Goal: Task Accomplishment & Management: Manage account settings

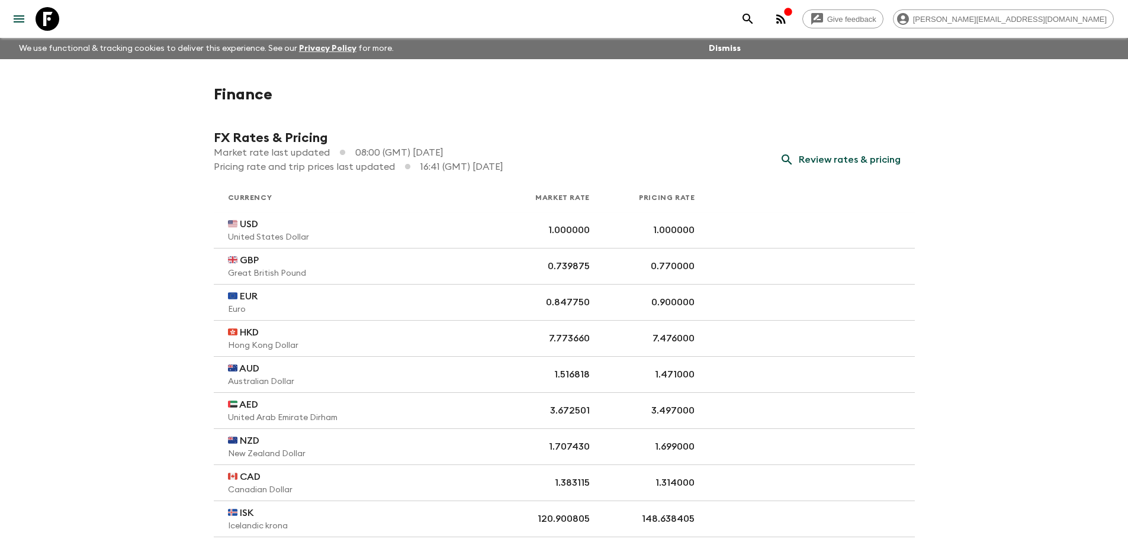
click at [19, 18] on icon "menu" at bounding box center [19, 19] width 14 height 14
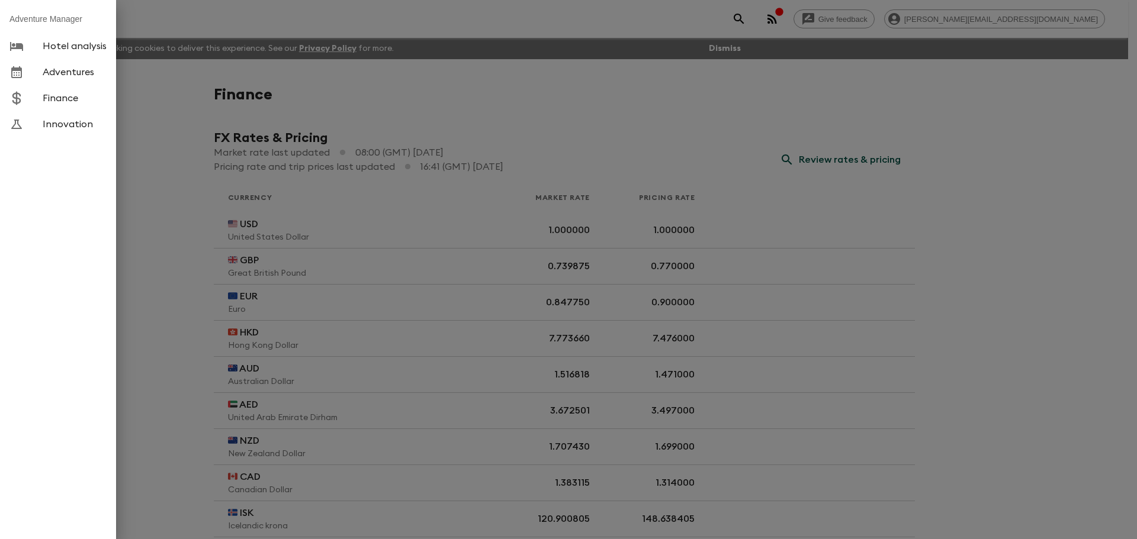
click at [76, 70] on span "Adventures" at bounding box center [75, 72] width 64 height 12
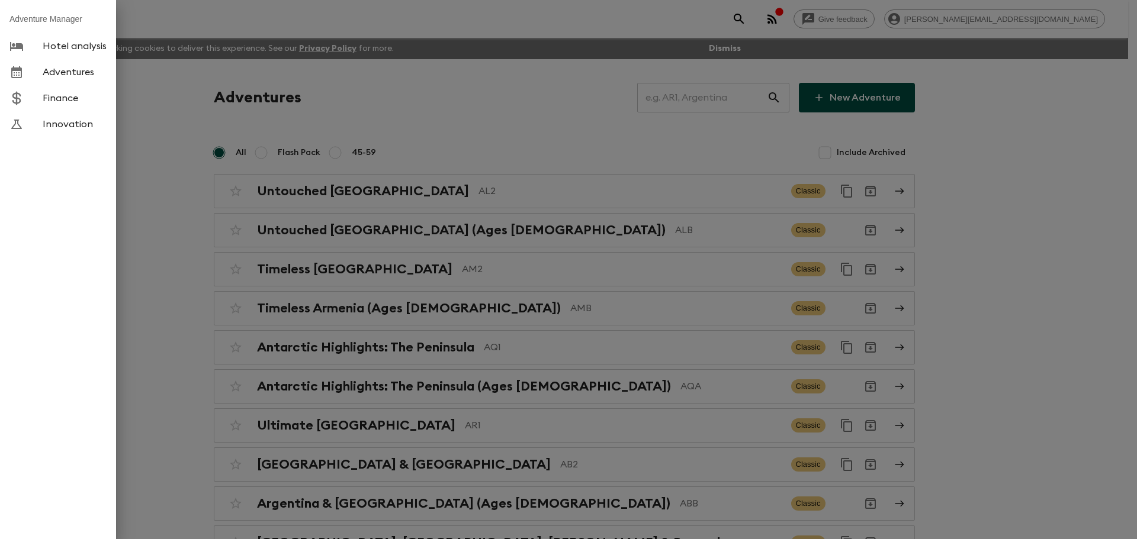
click at [706, 95] on div at bounding box center [568, 269] width 1137 height 539
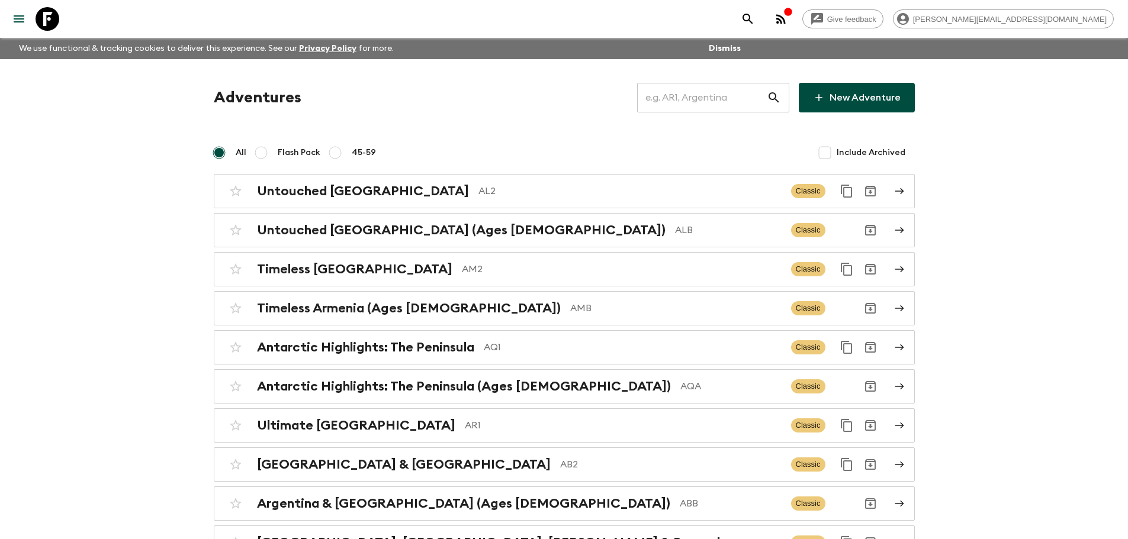
click at [705, 99] on input "text" at bounding box center [702, 97] width 130 height 33
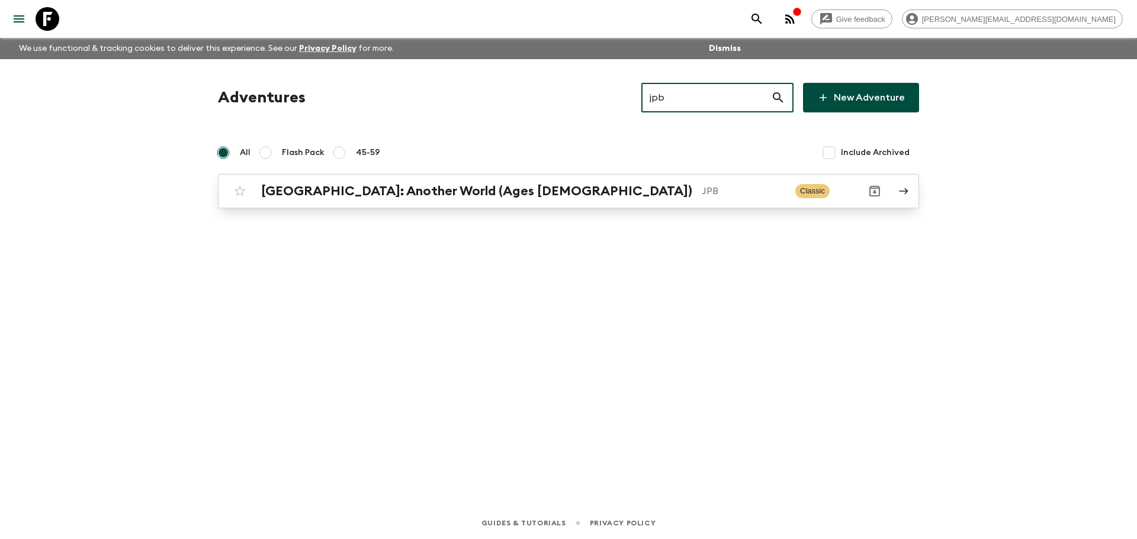
type input "jpb"
click at [317, 184] on h2 "[GEOGRAPHIC_DATA]: Another World (Ages [DEMOGRAPHIC_DATA])" at bounding box center [476, 191] width 431 height 15
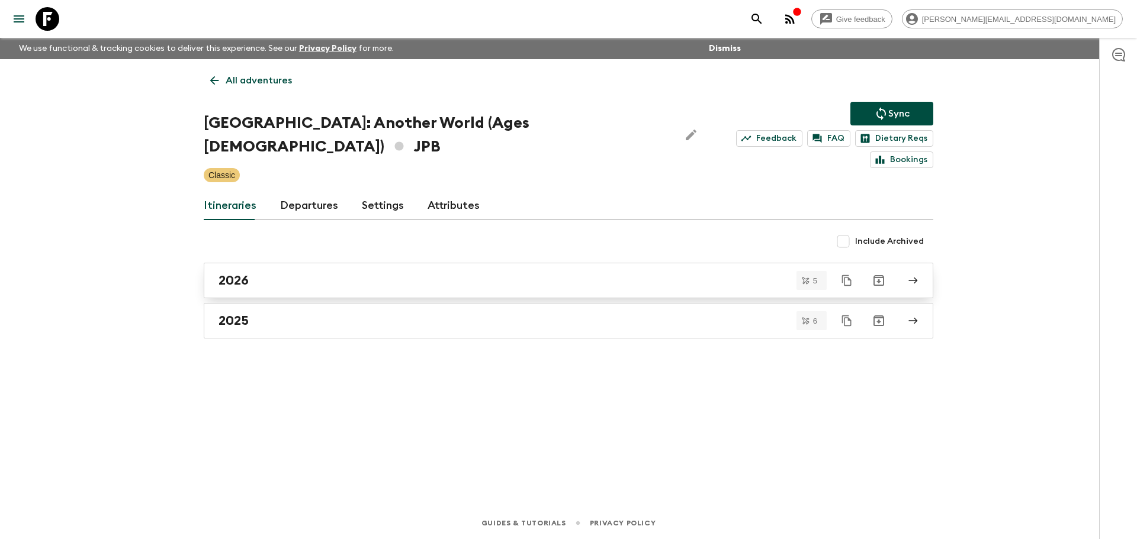
click at [314, 273] on div "2026" at bounding box center [557, 280] width 677 height 15
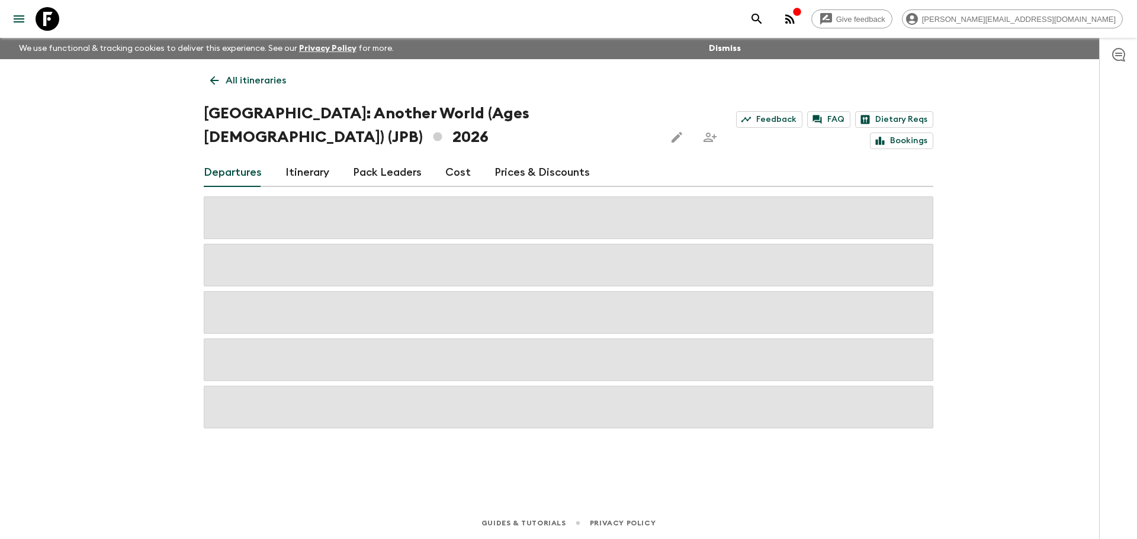
click at [516, 159] on link "Prices & Discounts" at bounding box center [541, 173] width 95 height 28
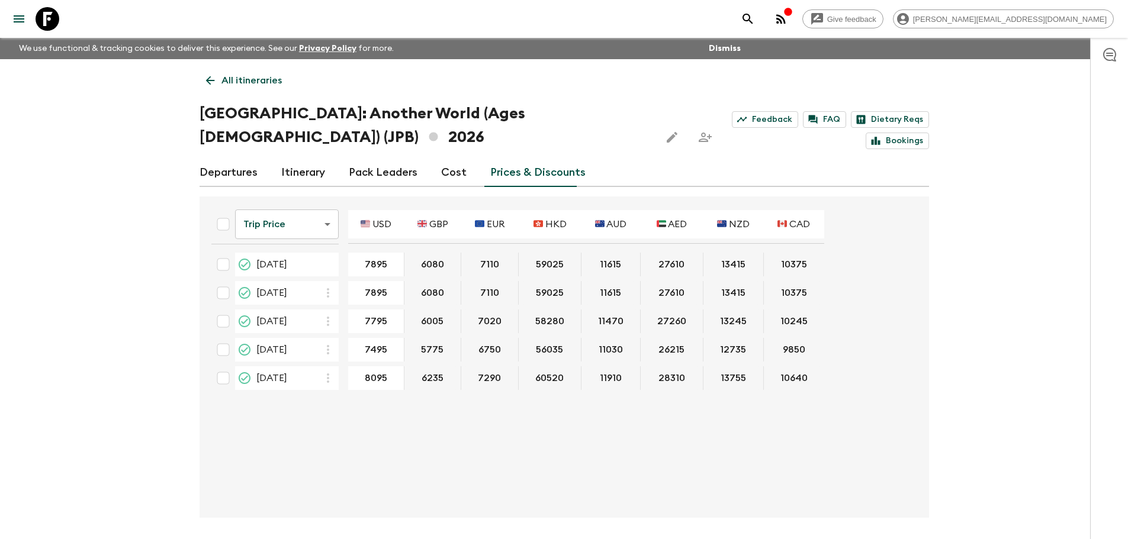
click at [283, 195] on body "Give feedback [PERSON_NAME][EMAIL_ADDRESS][DOMAIN_NAME] We use functional & tra…" at bounding box center [564, 291] width 1128 height 583
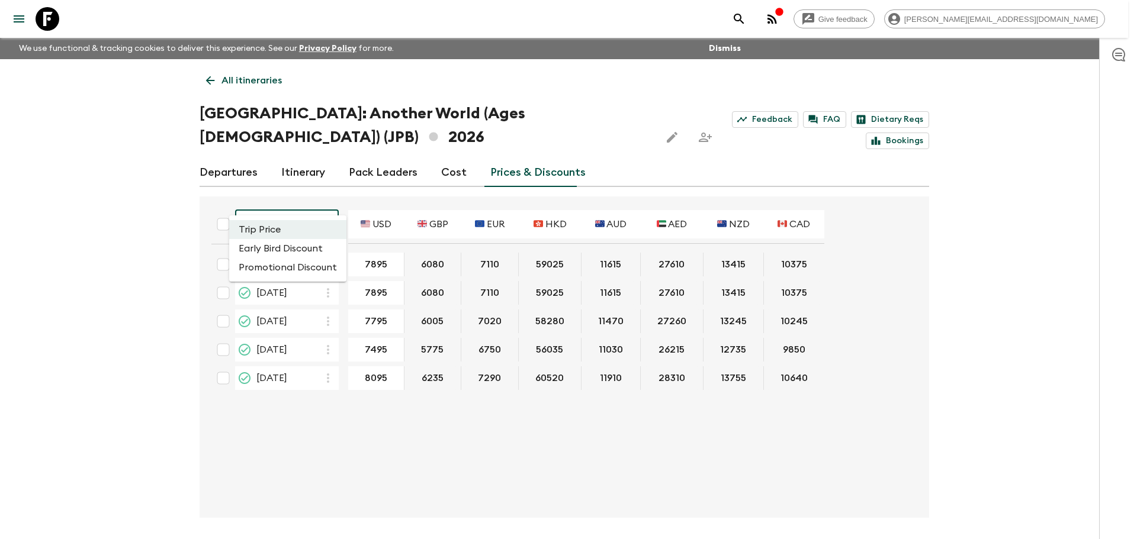
click at [285, 416] on div at bounding box center [568, 269] width 1137 height 539
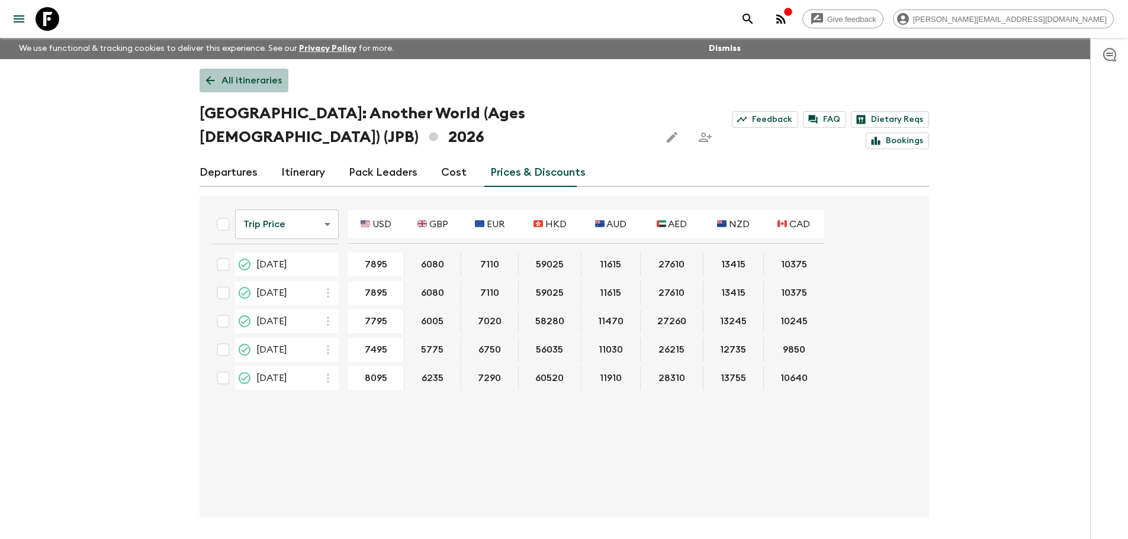
click at [243, 84] on p "All itineraries" at bounding box center [251, 80] width 60 height 14
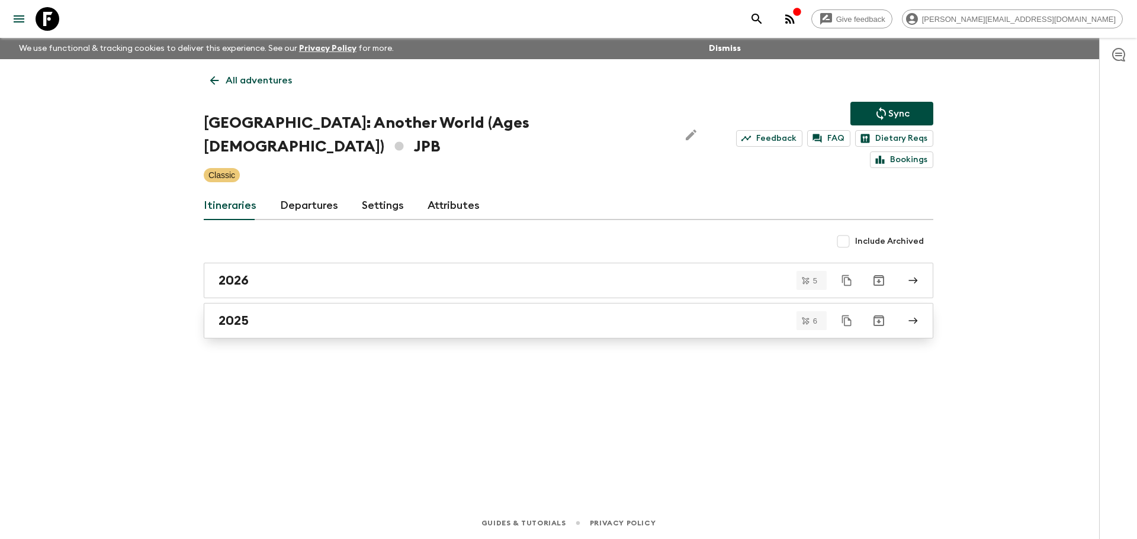
click at [262, 313] on div "2025" at bounding box center [557, 320] width 677 height 15
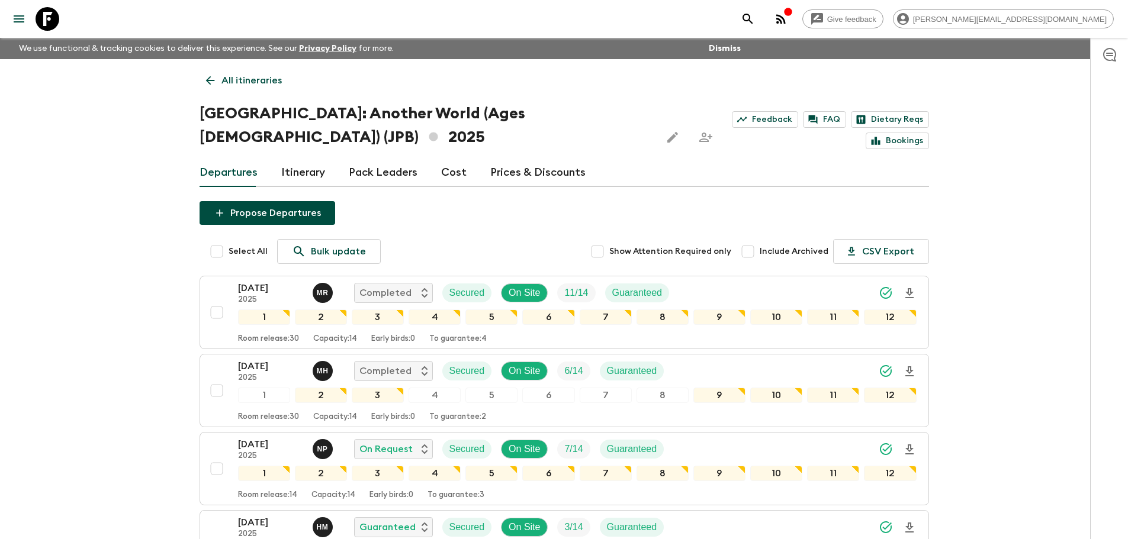
click at [510, 159] on link "Prices & Discounts" at bounding box center [537, 173] width 95 height 28
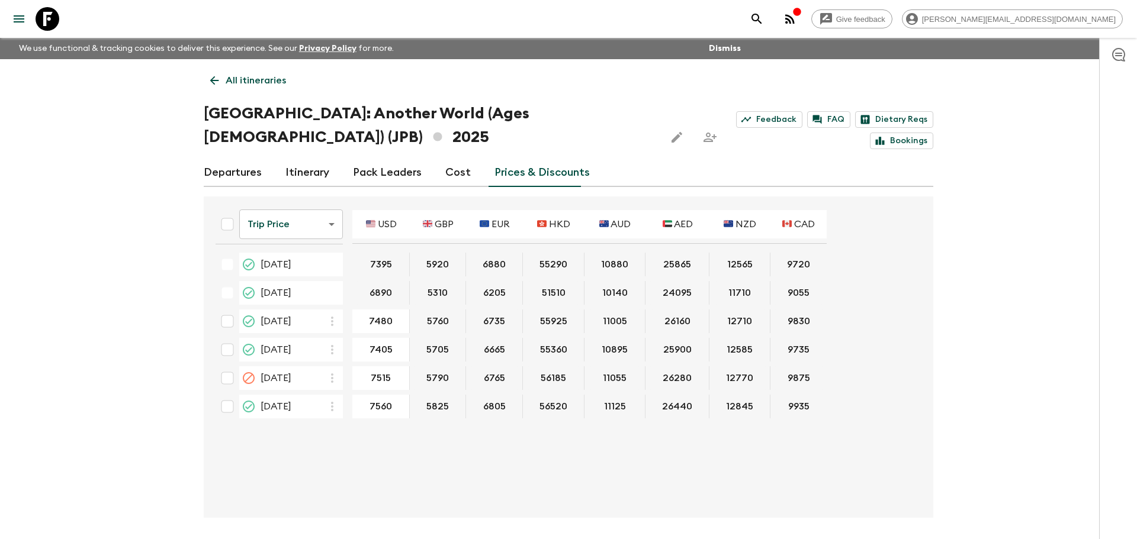
click at [292, 201] on body "Give feedback [PERSON_NAME][EMAIL_ADDRESS][DOMAIN_NAME] We use functional & tra…" at bounding box center [568, 291] width 1137 height 583
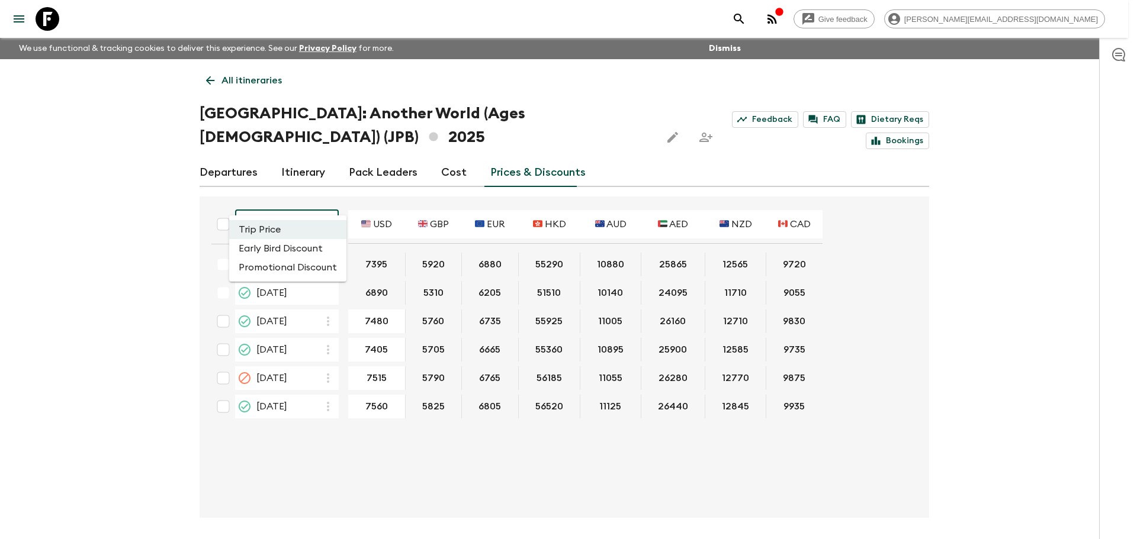
click at [292, 201] on div at bounding box center [568, 269] width 1137 height 539
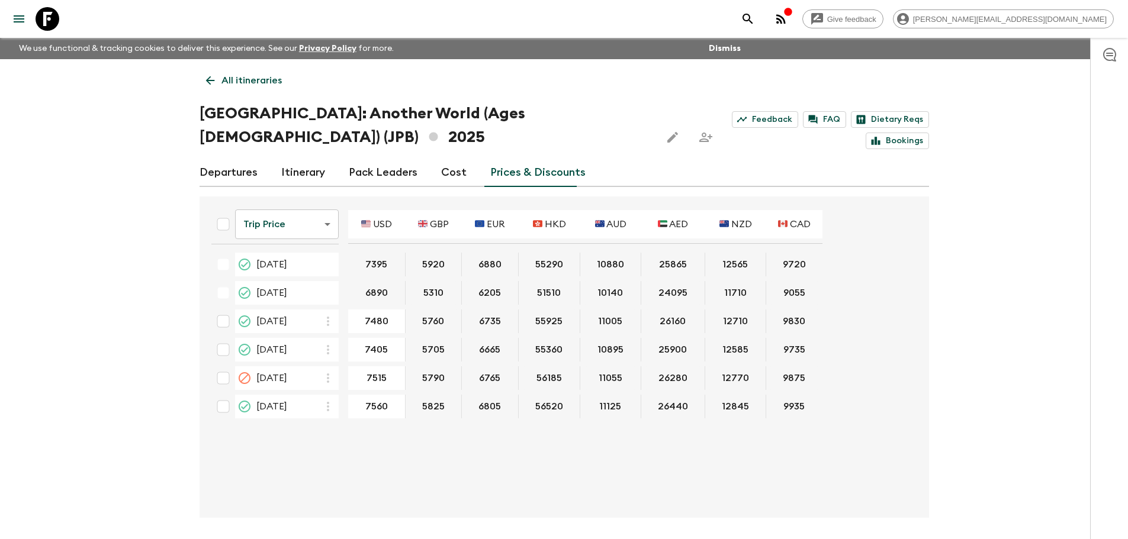
click at [129, 227] on div "Give feedback [PERSON_NAME][EMAIL_ADDRESS][DOMAIN_NAME] We use functional & tra…" at bounding box center [564, 291] width 1128 height 583
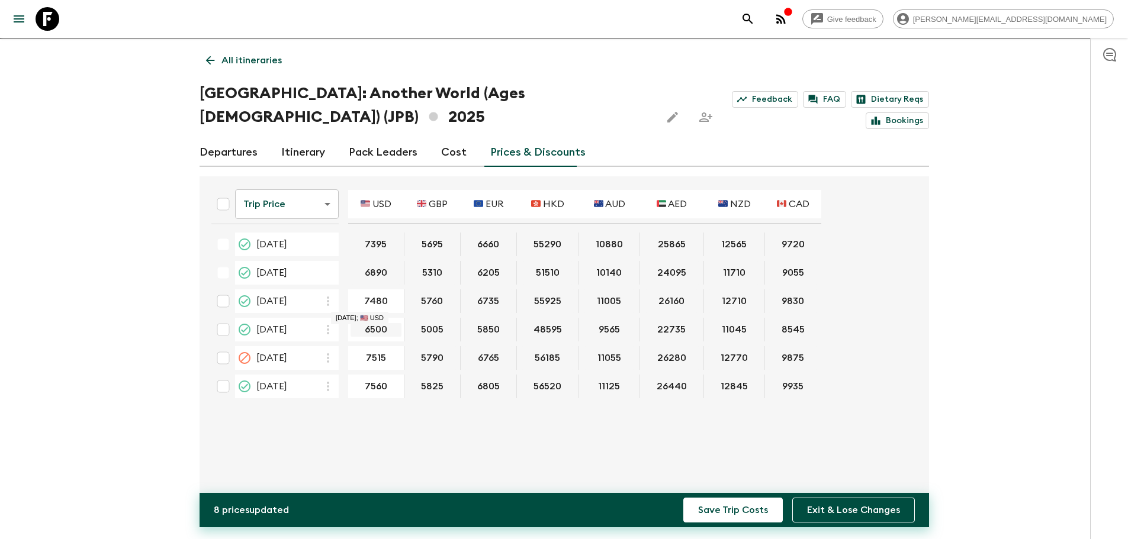
click at [366, 323] on input "6500" at bounding box center [376, 330] width 51 height 14
drag, startPoint x: 389, startPoint y: 305, endPoint x: 343, endPoint y: 302, distance: 45.7
click at [343, 318] on tr "[DATE] 6500 ​ 5005 5850 48595 9565 22735 11045 8545" at bounding box center [511, 330] width 619 height 24
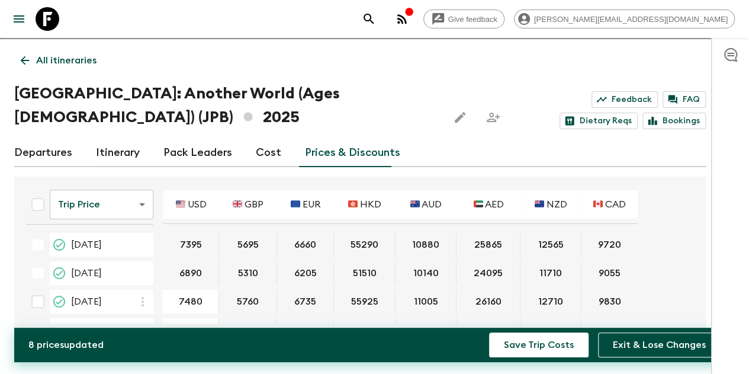
scroll to position [59, 0]
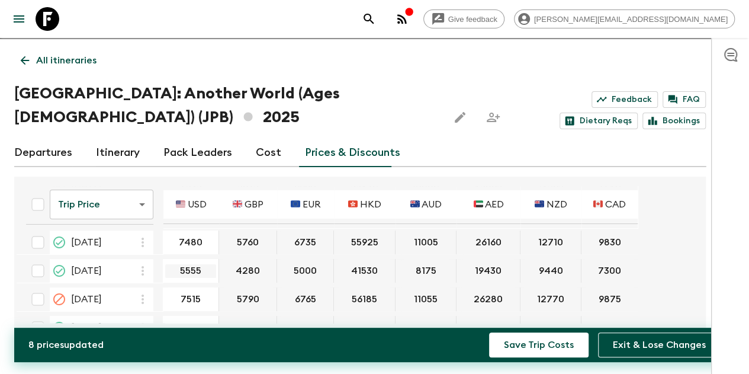
click at [192, 277] on input "5555" at bounding box center [190, 271] width 51 height 14
drag, startPoint x: 219, startPoint y: 272, endPoint x: 178, endPoint y: 269, distance: 41.5
click at [178, 269] on div "5555 ​" at bounding box center [191, 271] width 56 height 24
type input "6500"
